Goal: Task Accomplishment & Management: Complete application form

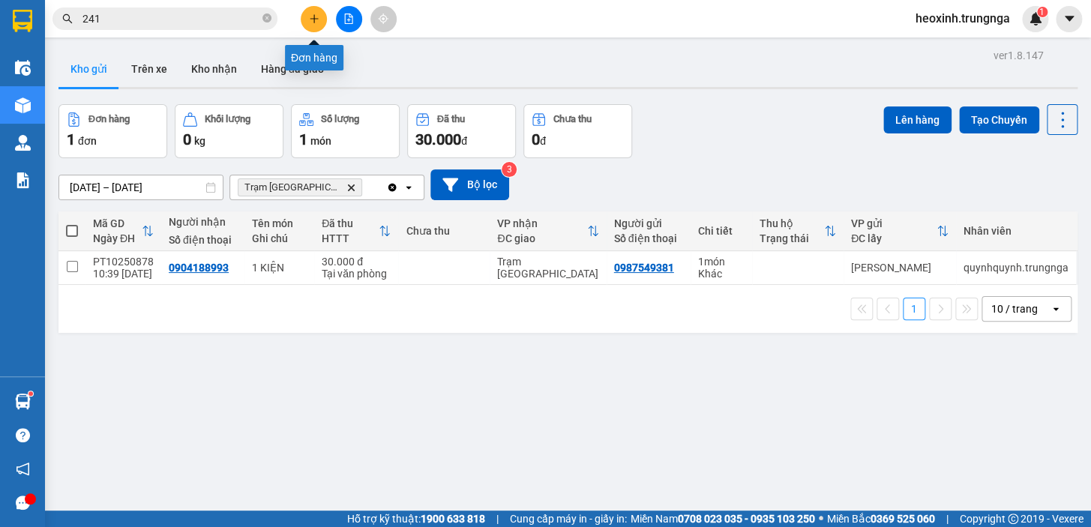
click at [317, 14] on icon "plus" at bounding box center [314, 18] width 10 height 10
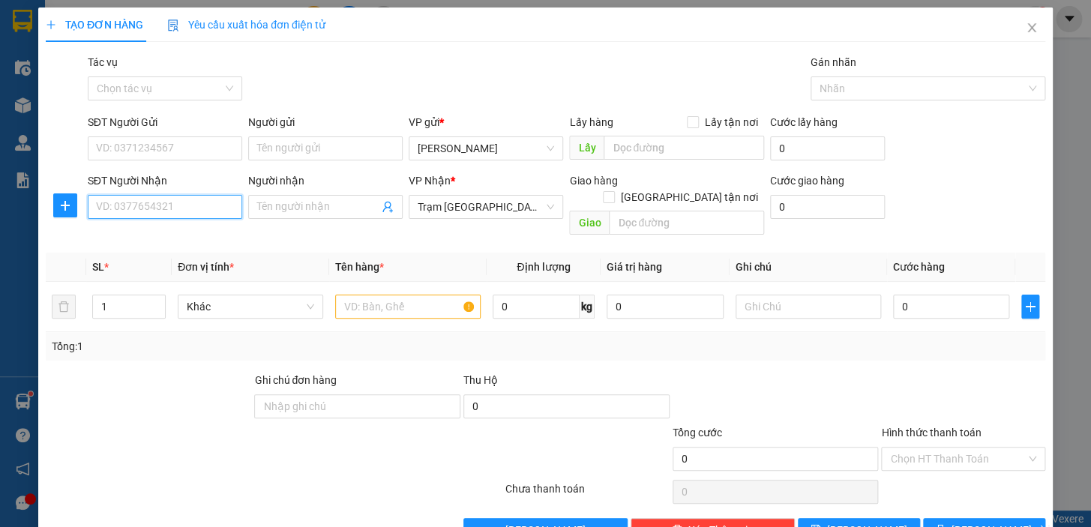
click at [148, 206] on input "SĐT Người Nhận" at bounding box center [165, 207] width 154 height 24
type input "0938889045"
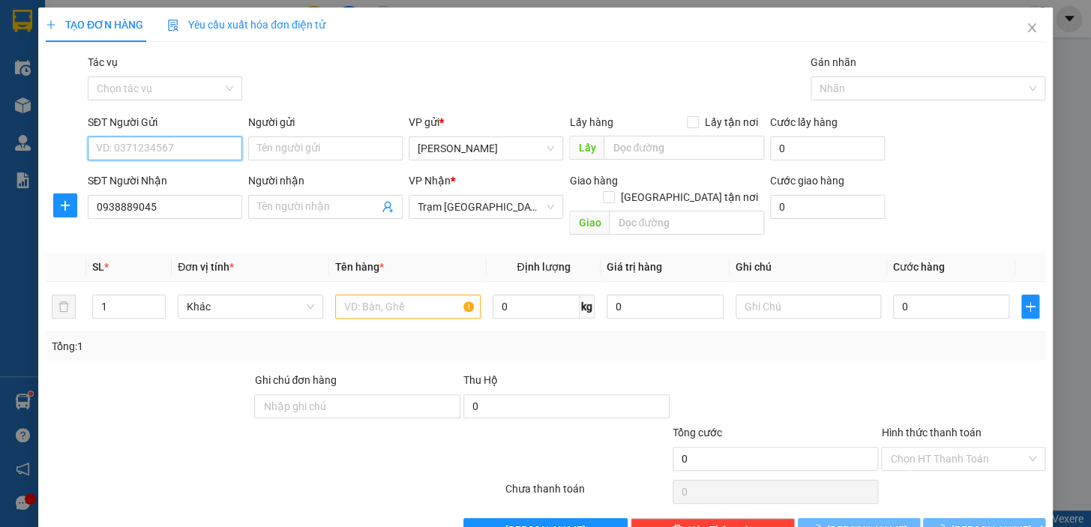
click at [113, 142] on input "SĐT Người Gửi" at bounding box center [165, 148] width 154 height 24
type input "0933340886"
click at [401, 295] on input "text" at bounding box center [407, 307] width 145 height 24
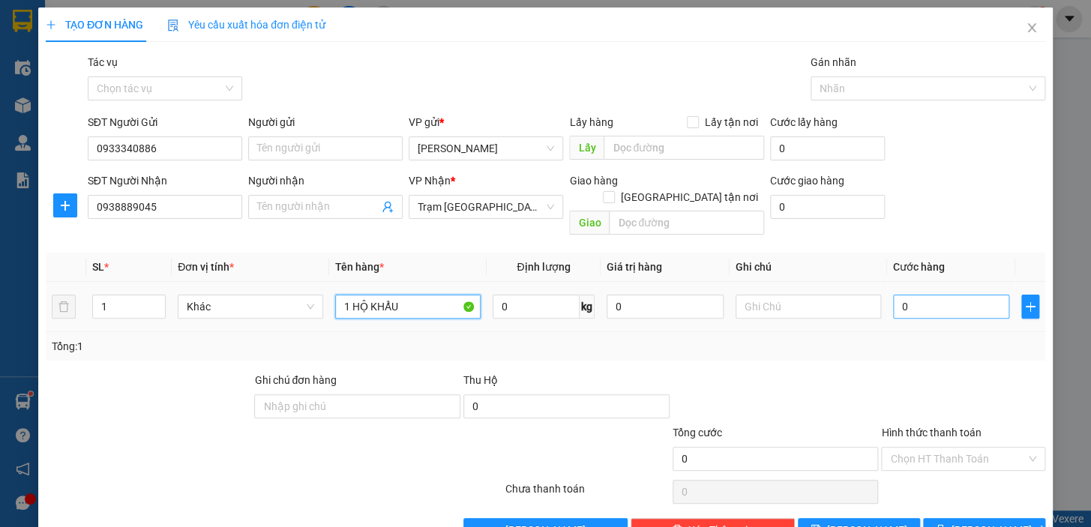
type input "1 HỘ KHẨU"
click at [898, 295] on input "0" at bounding box center [951, 307] width 117 height 24
type input "3"
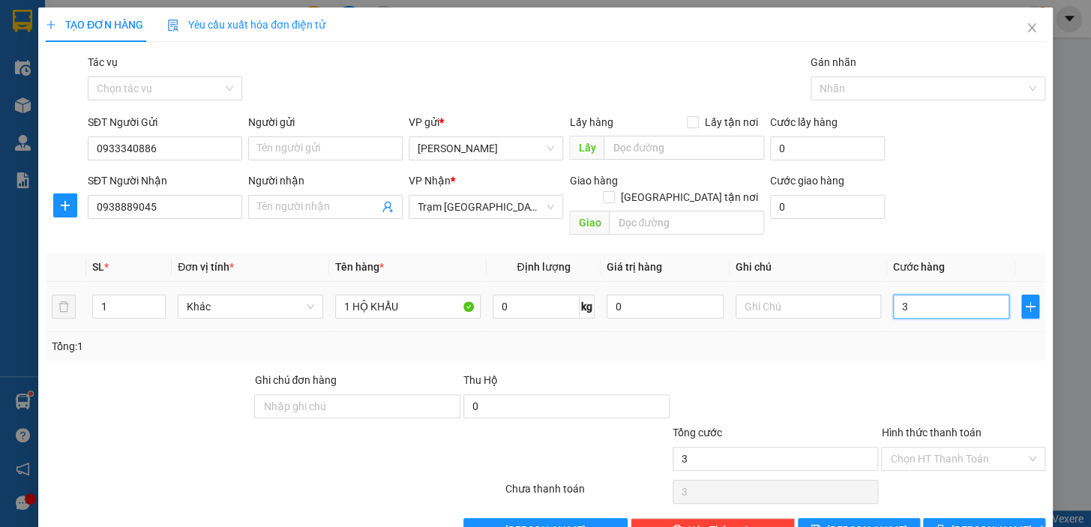
type input "30"
type input "30.000"
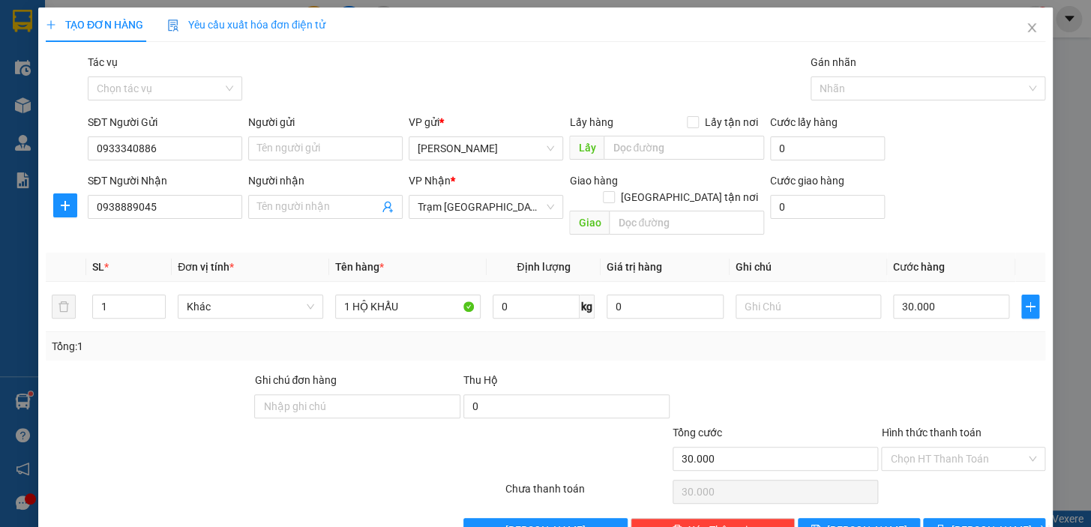
drag, startPoint x: 616, startPoint y: 359, endPoint x: 602, endPoint y: 358, distance: 14.3
click at [616, 372] on div "Thu Hộ" at bounding box center [566, 380] width 206 height 16
click at [926, 448] on input "Hình thức thanh toán" at bounding box center [958, 459] width 136 height 22
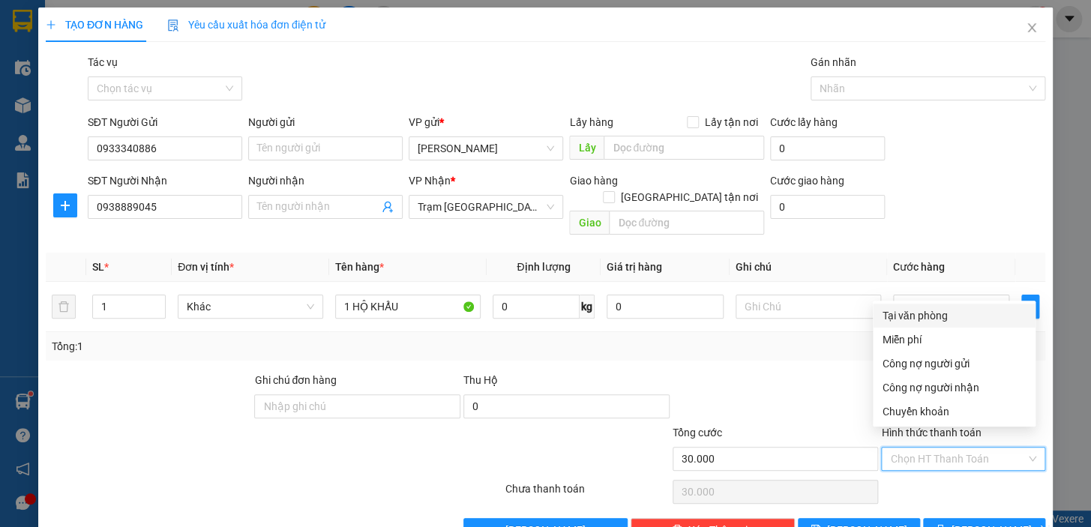
click at [911, 316] on div "Tại văn phòng" at bounding box center [954, 315] width 145 height 16
type input "0"
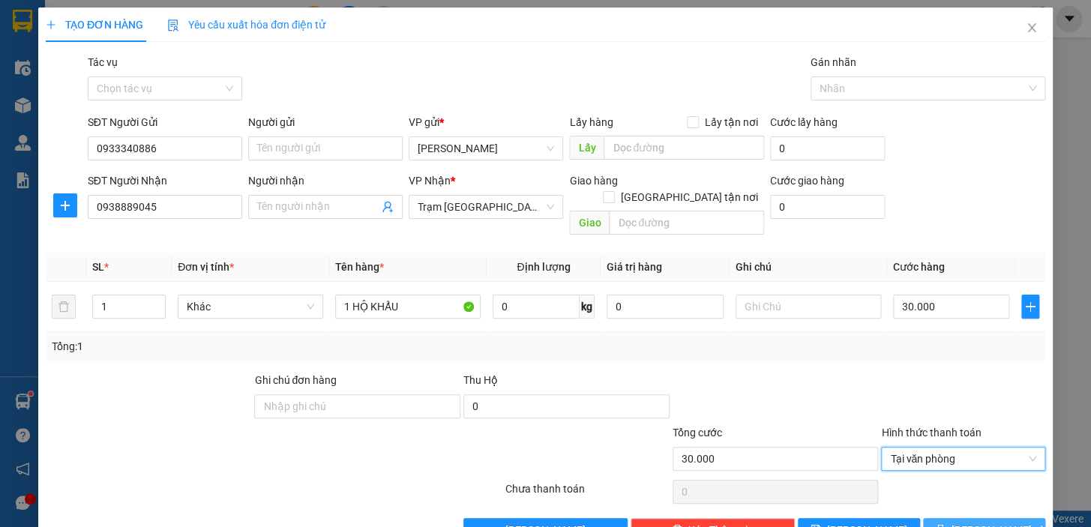
click at [935, 518] on button "[PERSON_NAME] và In" at bounding box center [984, 530] width 122 height 24
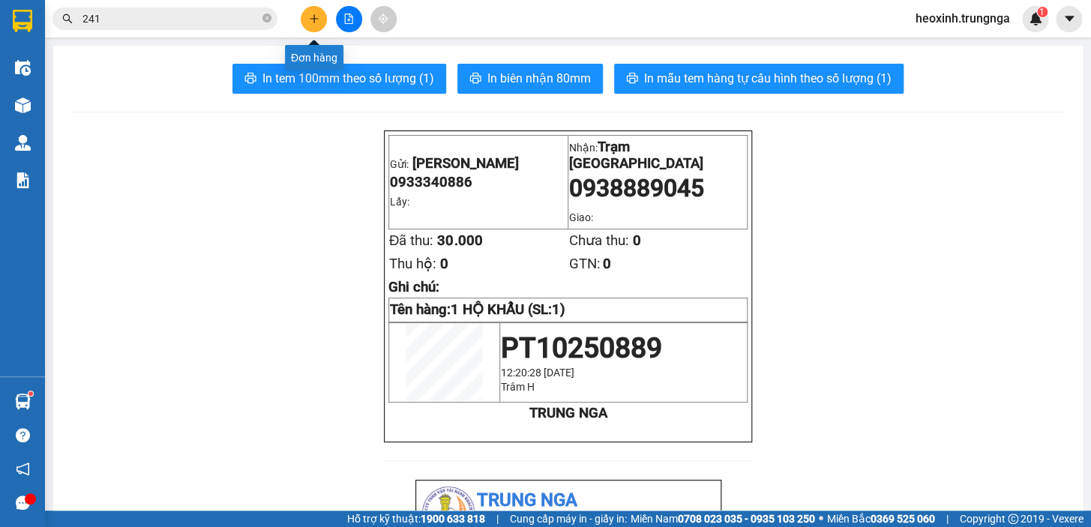
click at [322, 14] on button at bounding box center [314, 19] width 26 height 26
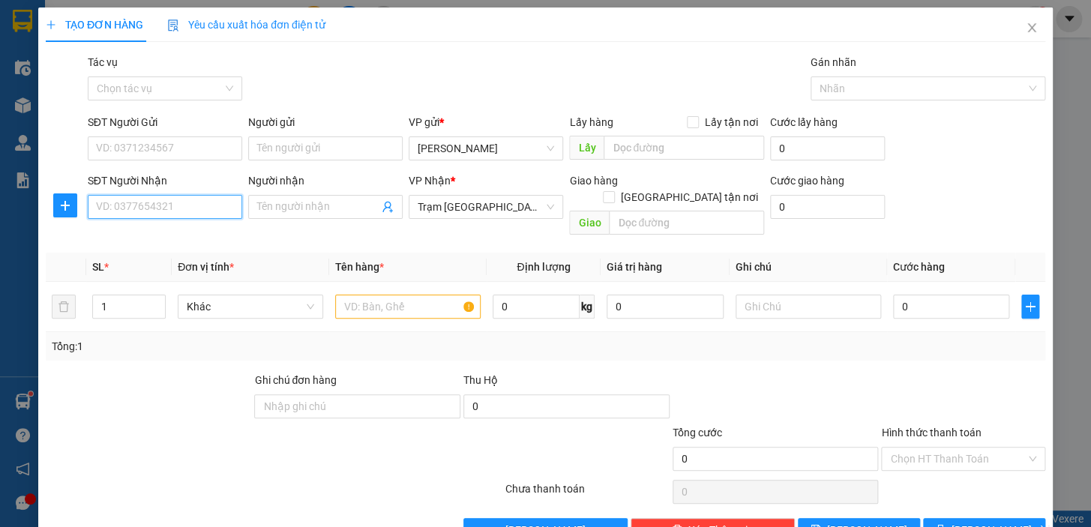
click at [132, 202] on input "SĐT Người Nhận" at bounding box center [165, 207] width 154 height 24
click at [390, 295] on input "text" at bounding box center [407, 307] width 145 height 24
type input "2TH"
click at [161, 199] on input "SĐT Người Nhận" at bounding box center [165, 207] width 154 height 24
type input "0902938353"
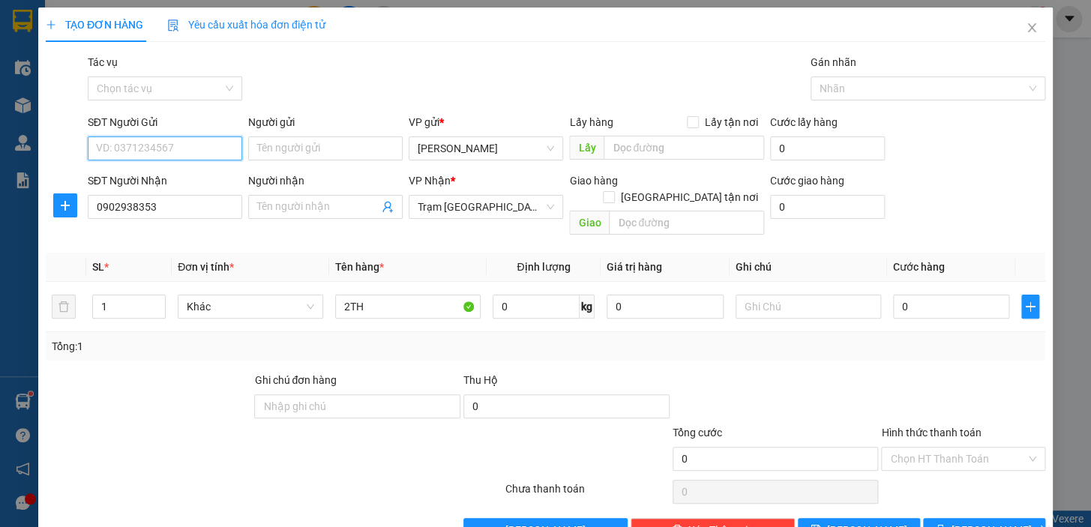
click at [208, 154] on input "SĐT Người Gửi" at bounding box center [165, 148] width 154 height 24
type input "0705709556"
click at [922, 295] on input "0" at bounding box center [951, 307] width 117 height 24
type input "7"
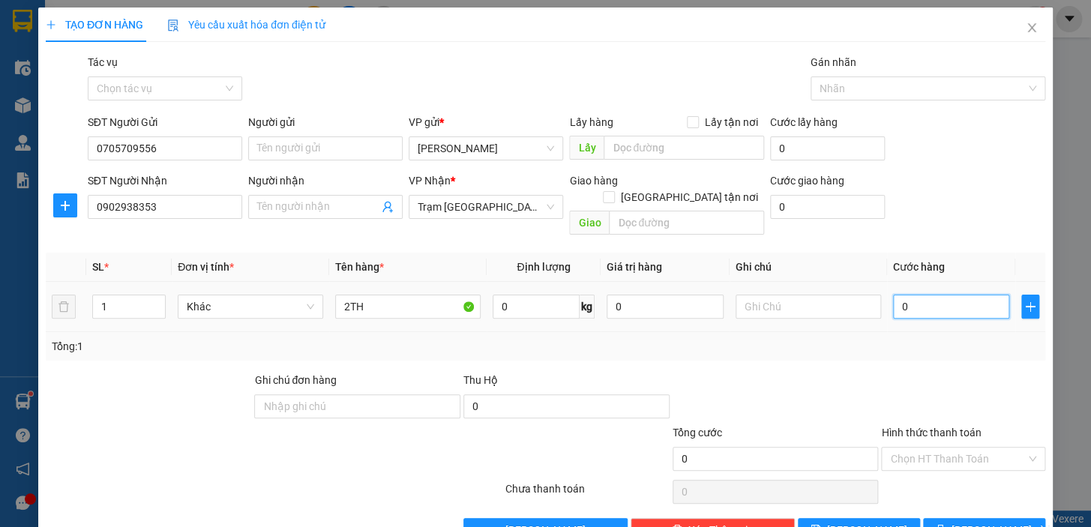
type input "7"
type input "70"
type input "70.000"
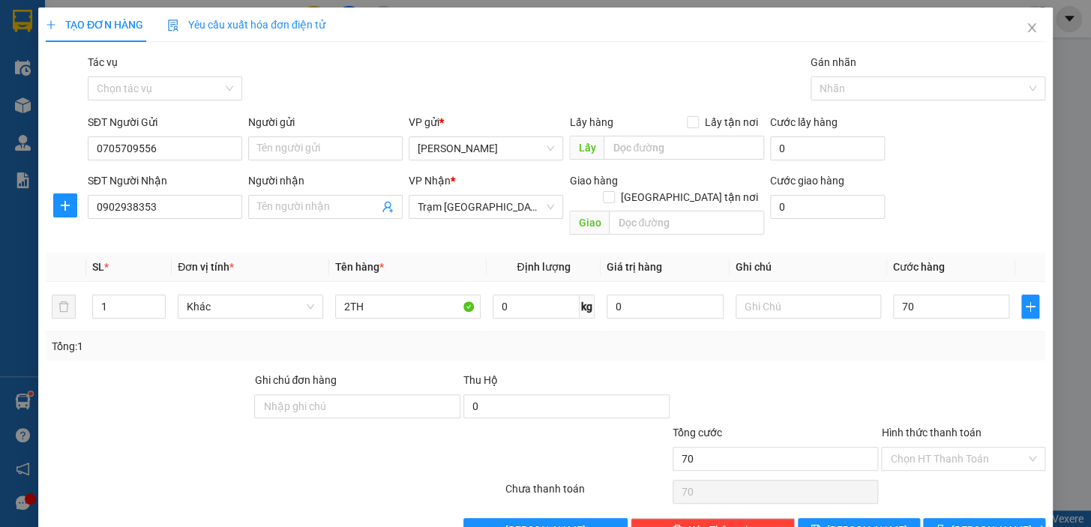
type input "70.000"
click at [894, 372] on div at bounding box center [963, 398] width 167 height 52
drag, startPoint x: 125, startPoint y: 287, endPoint x: 80, endPoint y: 292, distance: 45.2
click at [82, 292] on tr "1 Khác 2TH 0 kg 0 70.000" at bounding box center [546, 307] width 1000 height 50
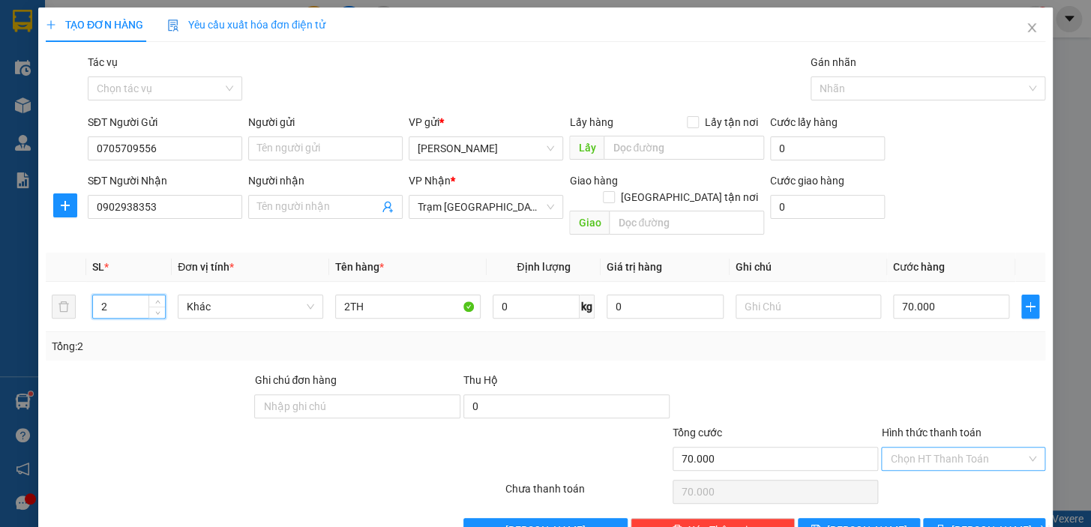
type input "2"
click at [920, 450] on input "Hình thức thanh toán" at bounding box center [958, 459] width 136 height 22
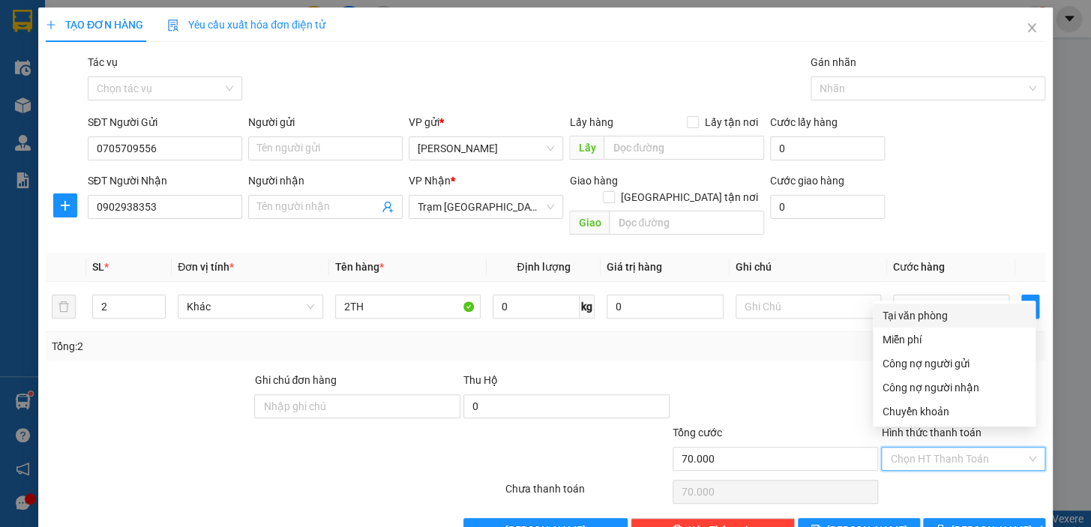
drag, startPoint x: 935, startPoint y: 310, endPoint x: 955, endPoint y: 388, distance: 80.4
click at [936, 313] on div "Tại văn phòng" at bounding box center [954, 315] width 145 height 16
type input "0"
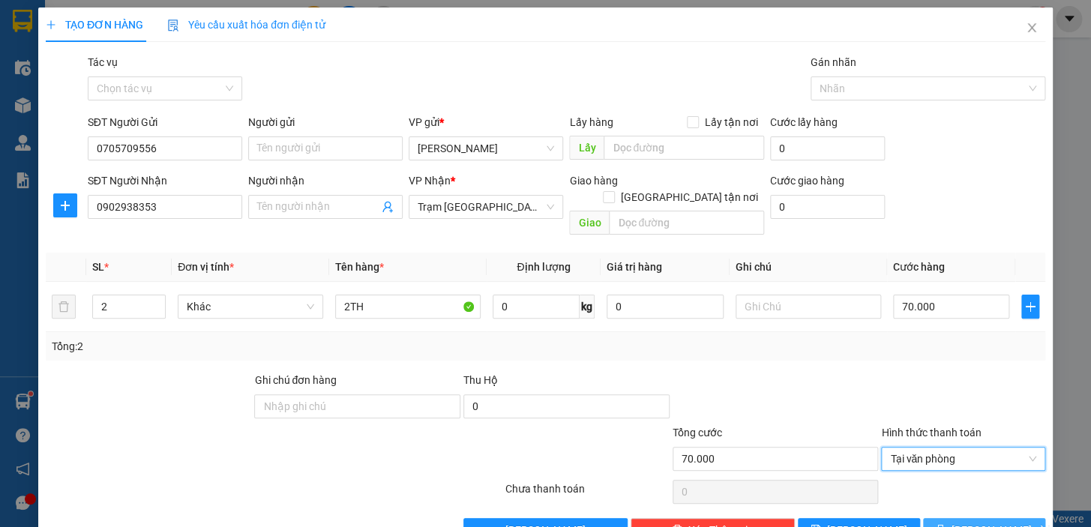
click at [967, 522] on span "[PERSON_NAME] và In" at bounding box center [1004, 530] width 105 height 16
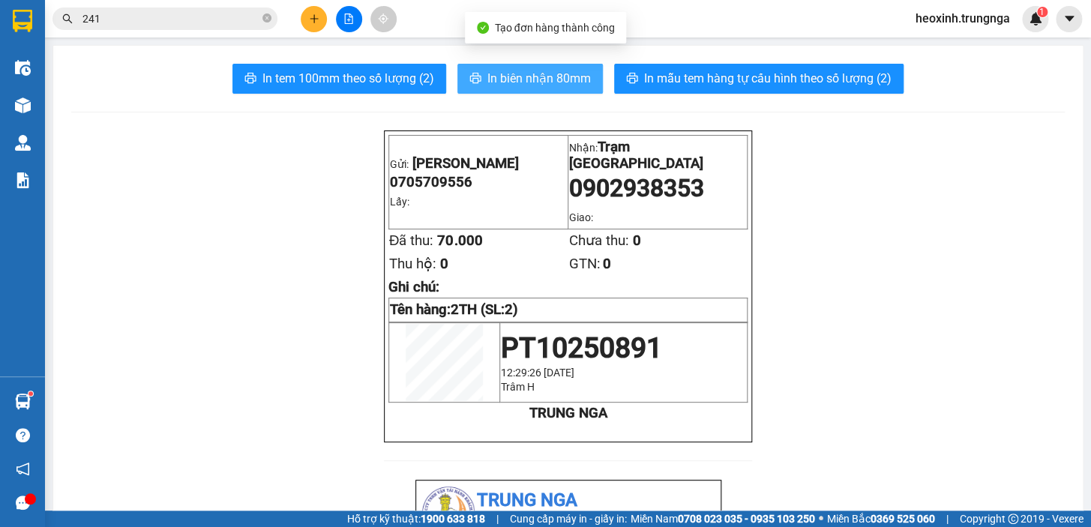
click at [495, 75] on span "In biên nhận 80mm" at bounding box center [538, 78] width 103 height 19
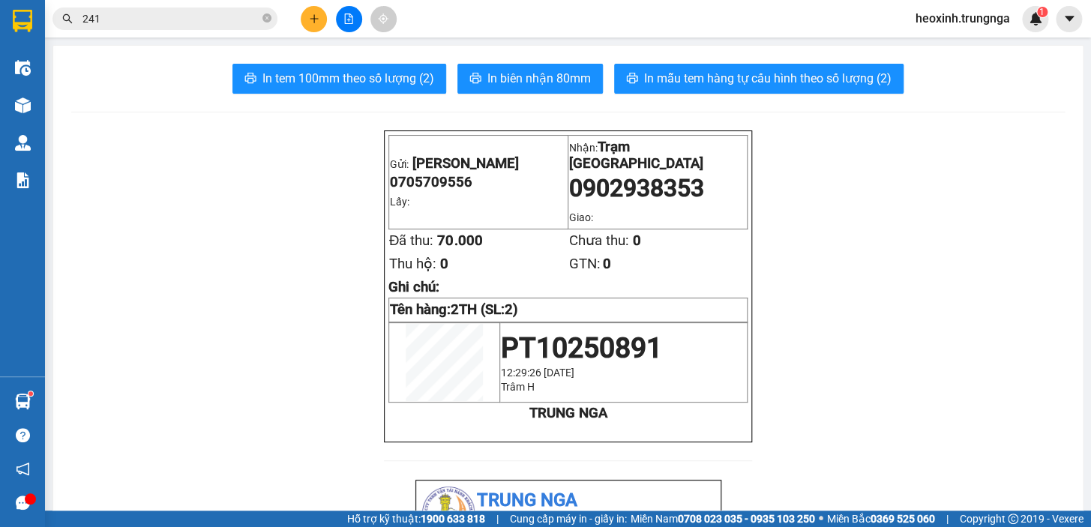
scroll to position [89, 0]
